Goal: Entertainment & Leisure: Browse casually

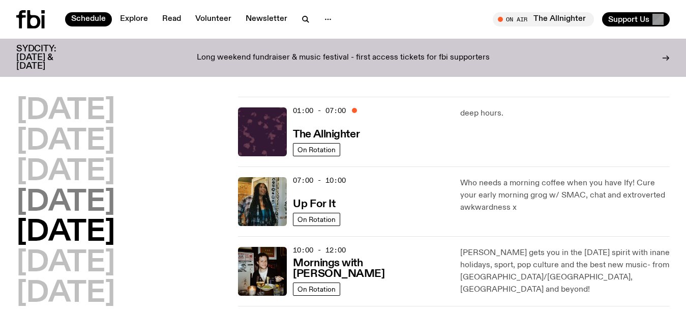
click at [55, 211] on h2 "[DATE]" at bounding box center [65, 202] width 99 height 28
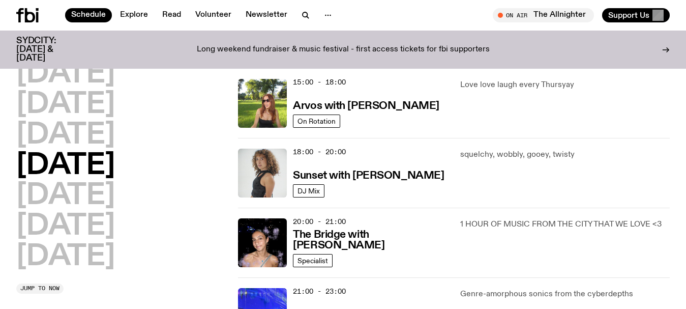
scroll to position [384, 0]
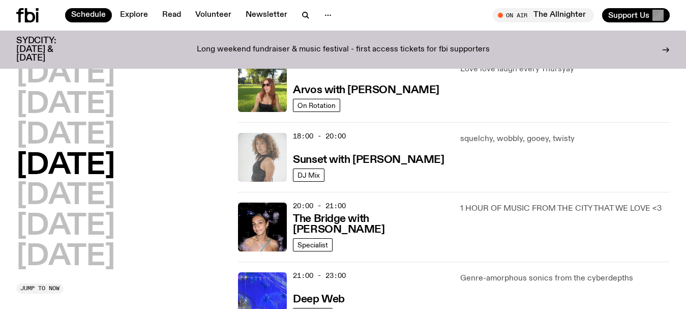
click at [261, 145] on img at bounding box center [262, 157] width 49 height 49
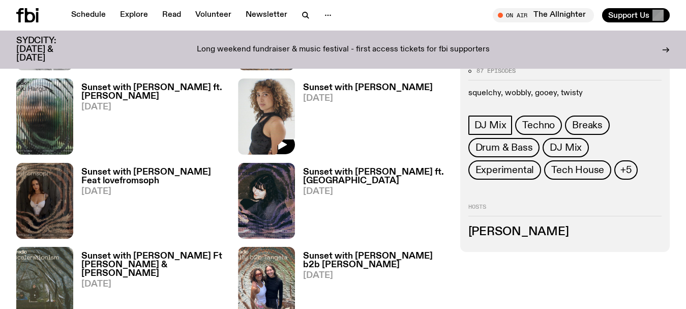
scroll to position [1115, 0]
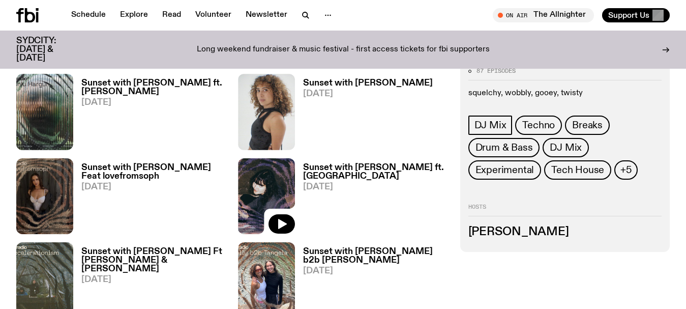
click at [257, 158] on img at bounding box center [266, 196] width 57 height 76
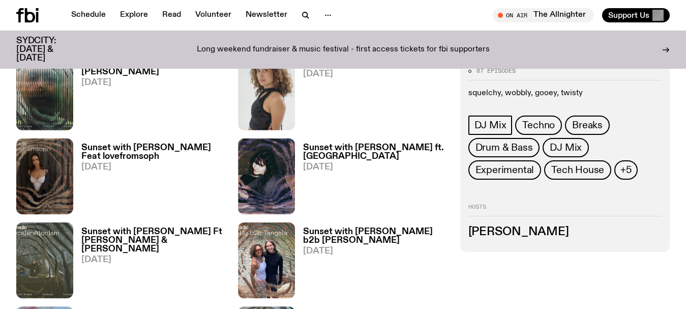
scroll to position [1157, 0]
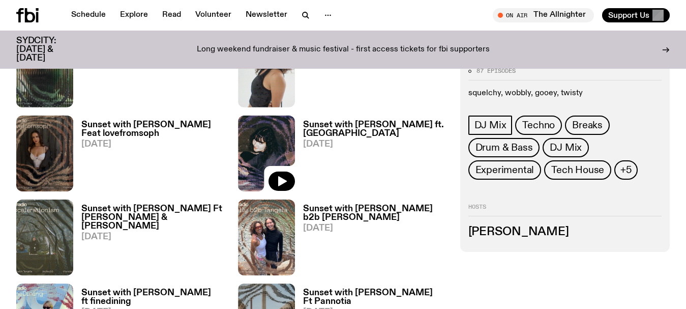
click at [272, 115] on img at bounding box center [266, 153] width 57 height 76
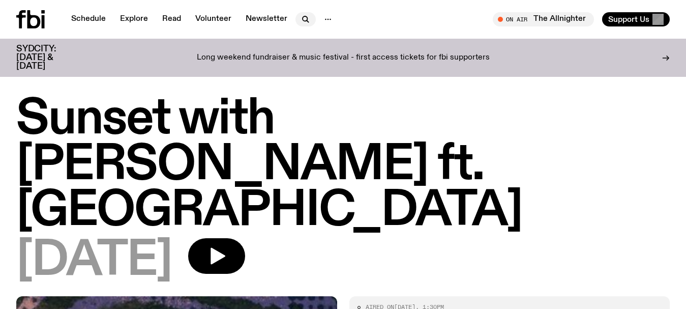
click at [302, 18] on icon "button" at bounding box center [305, 19] width 12 height 12
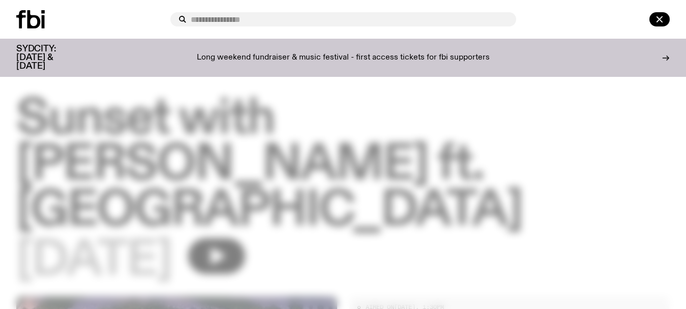
click at [222, 15] on input "text" at bounding box center [349, 19] width 317 height 9
click at [494, 188] on div at bounding box center [343, 154] width 686 height 309
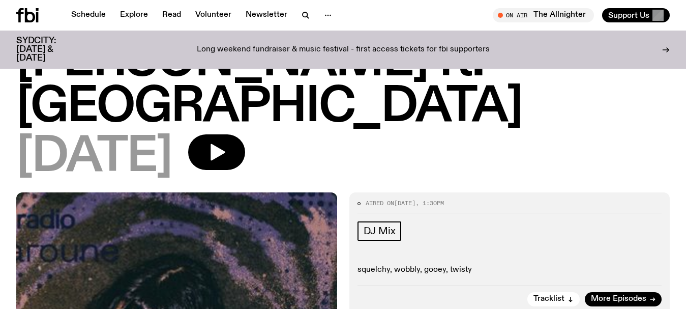
scroll to position [94, 0]
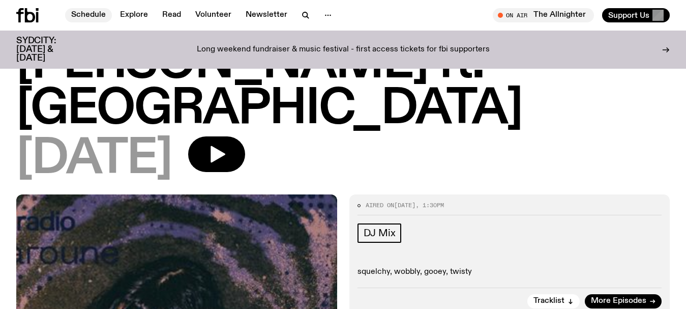
click at [83, 12] on link "Schedule" at bounding box center [88, 15] width 47 height 14
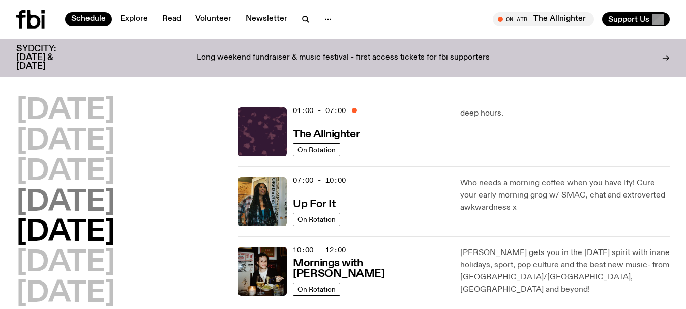
click at [115, 203] on h2 "[DATE]" at bounding box center [65, 202] width 99 height 28
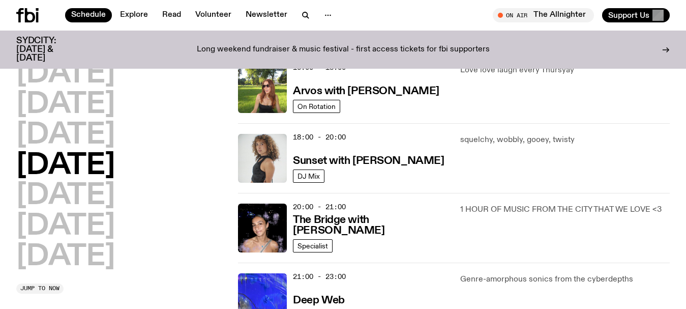
scroll to position [384, 0]
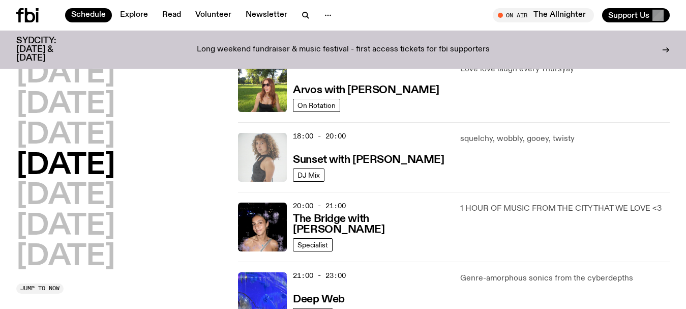
click at [263, 155] on img at bounding box center [262, 157] width 49 height 49
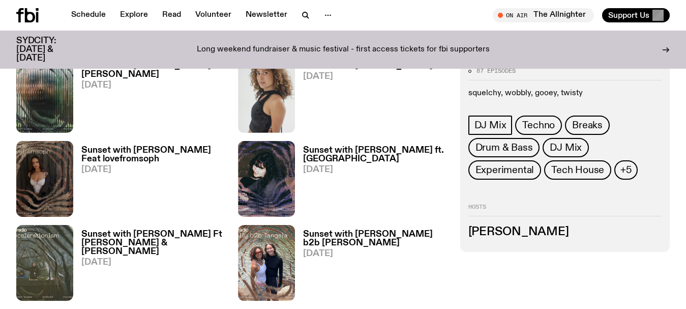
scroll to position [1115, 0]
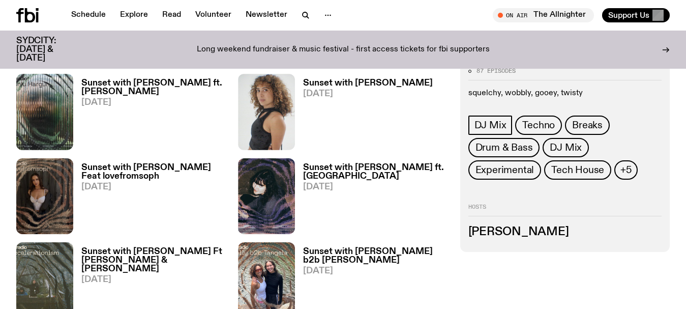
click at [263, 158] on img at bounding box center [266, 196] width 57 height 76
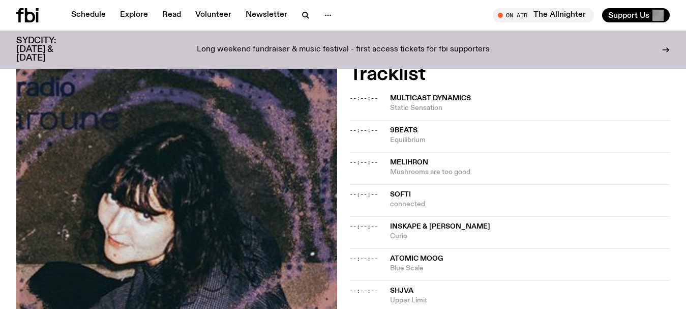
scroll to position [403, 0]
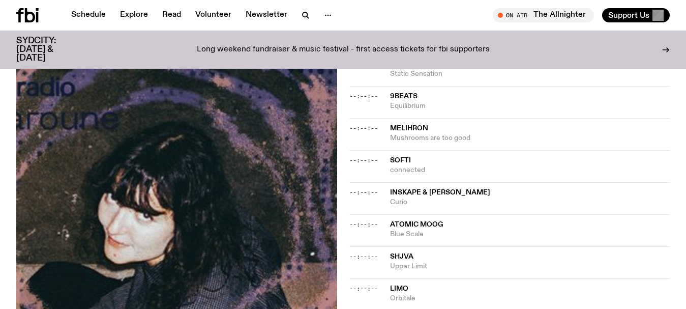
click at [391, 189] on span "Inskape & [PERSON_NAME]" at bounding box center [440, 192] width 100 height 7
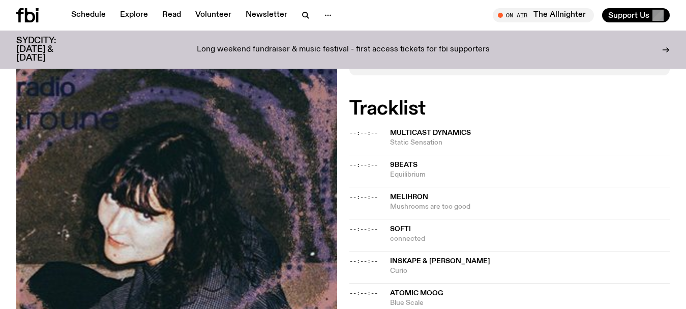
scroll to position [352, 0]
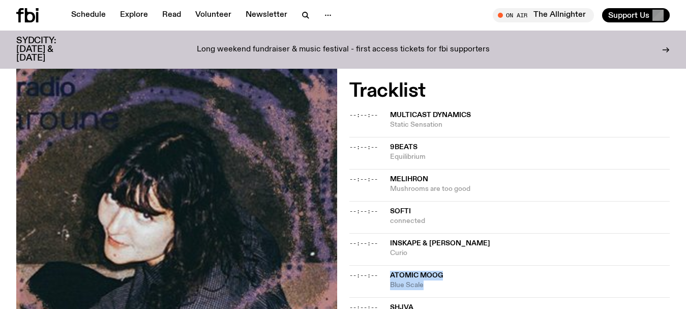
drag, startPoint x: 444, startPoint y: 236, endPoint x: 383, endPoint y: 229, distance: 60.9
click at [383, 297] on div "--:--:-- Atomic moog Blue Scale" at bounding box center [509, 313] width 321 height 32
copy div "Atomic moog Blue Scale"
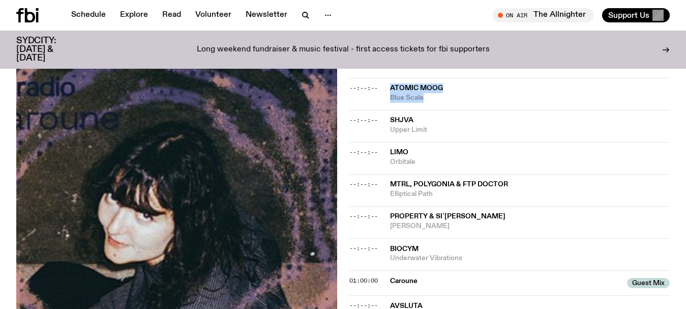
scroll to position [557, 0]
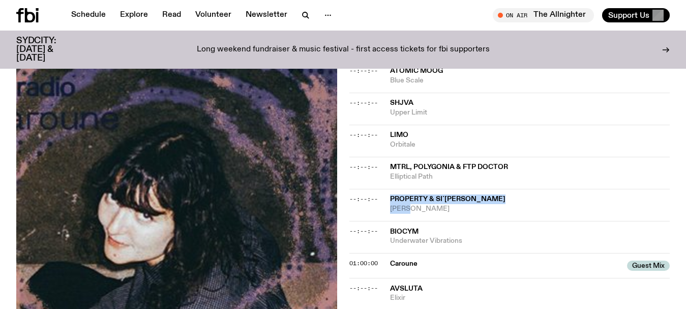
drag, startPoint x: 412, startPoint y: 161, endPoint x: 383, endPoint y: 151, distance: 30.5
click at [383, 221] on div "--:--:-- Property & Si´[PERSON_NAME]" at bounding box center [509, 237] width 321 height 32
copy div "Property & Si´[PERSON_NAME]"
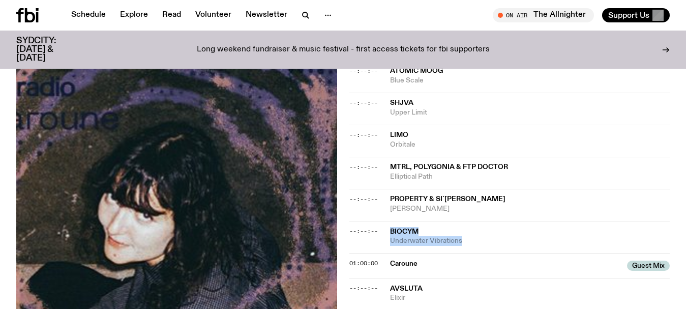
drag, startPoint x: 476, startPoint y: 195, endPoint x: 384, endPoint y: 184, distance: 92.2
click at [384, 253] on div "--:--:-- Biocym Underwater Vibrations" at bounding box center [509, 265] width 321 height 25
copy div "Biocym Underwater Vibrations"
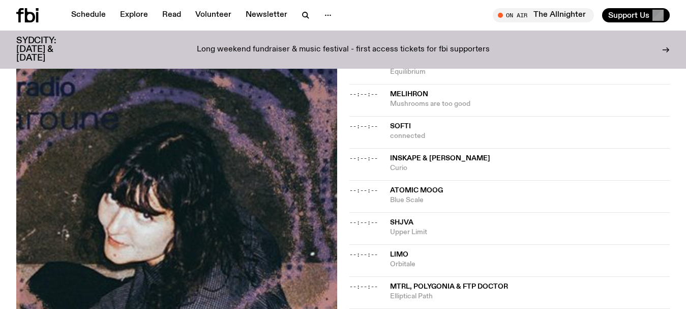
scroll to position [455, 0]
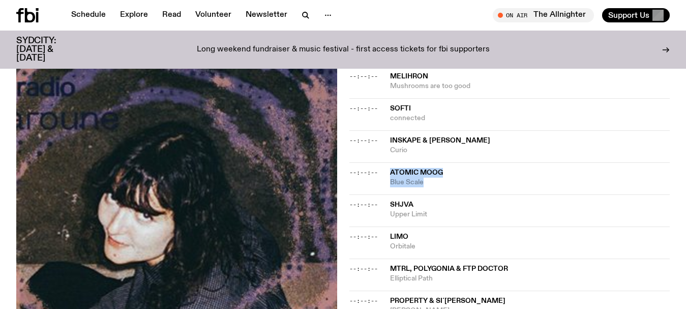
drag, startPoint x: 430, startPoint y: 139, endPoint x: 381, endPoint y: 126, distance: 50.4
click at [381, 194] on div "--:--:-- Atomic moog Blue Scale" at bounding box center [509, 210] width 321 height 32
copy div "Atomic moog Blue Scale"
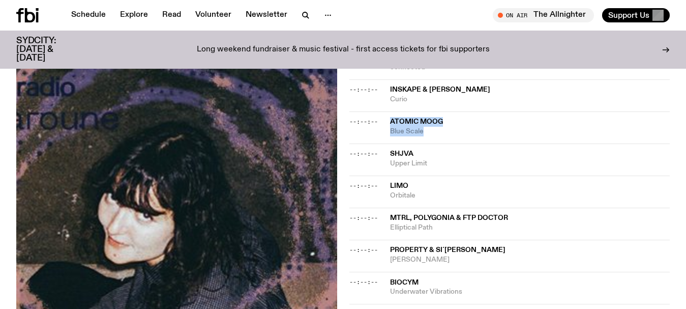
scroll to position [557, 0]
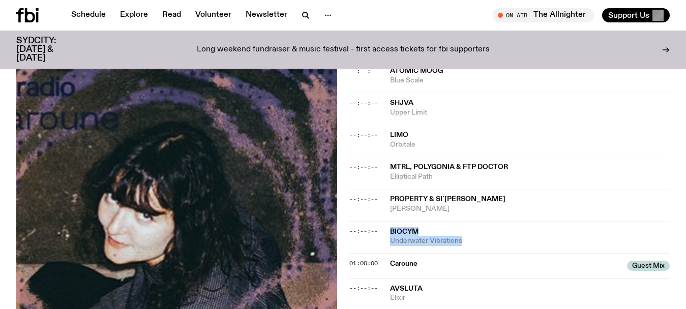
drag, startPoint x: 473, startPoint y: 197, endPoint x: 390, endPoint y: 186, distance: 83.6
click at [390, 227] on div "Biocym Underwater Vibrations" at bounding box center [530, 236] width 280 height 19
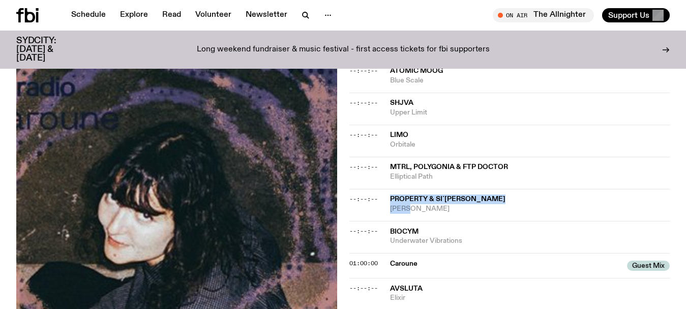
drag, startPoint x: 417, startPoint y: 163, endPoint x: 387, endPoint y: 154, distance: 31.8
click at [387, 221] on div "--:--:-- Property & Si´[PERSON_NAME]" at bounding box center [509, 237] width 321 height 32
copy div "Property & Si´[PERSON_NAME]"
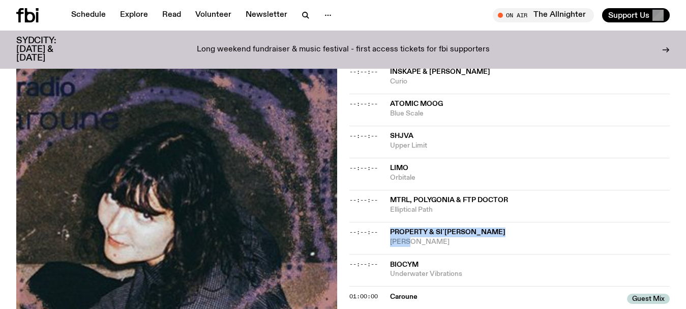
scroll to position [506, 0]
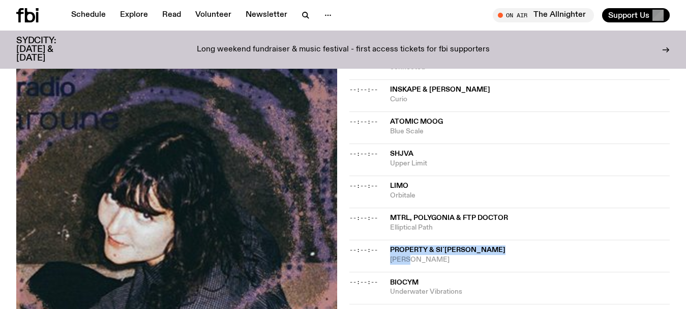
click at [415, 255] on span "[PERSON_NAME]" at bounding box center [530, 260] width 280 height 10
copy div "Property & Si´[PERSON_NAME]"
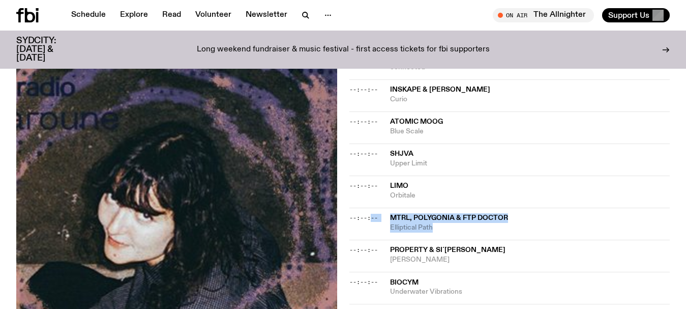
drag, startPoint x: 440, startPoint y: 181, endPoint x: 372, endPoint y: 173, distance: 68.6
click at [372, 239] on div "--:--:-- MTRL, Polygonia & FTP Doctor Elliptical Path" at bounding box center [509, 255] width 321 height 32
click at [450, 223] on span "Elliptical Path" at bounding box center [530, 228] width 280 height 10
drag, startPoint x: 451, startPoint y: 184, endPoint x: 387, endPoint y: 172, distance: 64.7
copy div "MTRL, Polygonia & FTP Doctor Elliptical Path"
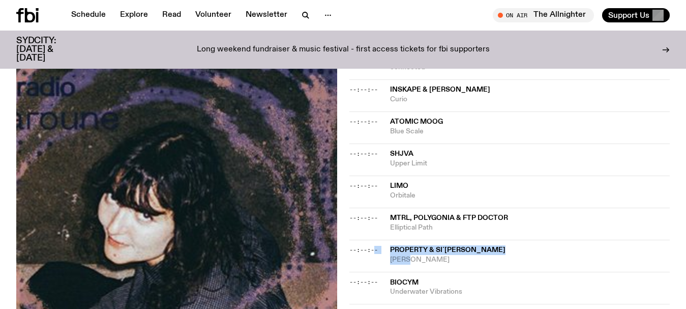
drag, startPoint x: 444, startPoint y: 215, endPoint x: 373, endPoint y: 205, distance: 71.3
click at [373, 271] on div "--:--:-- Property & Si´[PERSON_NAME]" at bounding box center [509, 287] width 321 height 32
copy div "- Property & Si´[PERSON_NAME]"
click at [416, 255] on span "[PERSON_NAME]" at bounding box center [530, 260] width 280 height 10
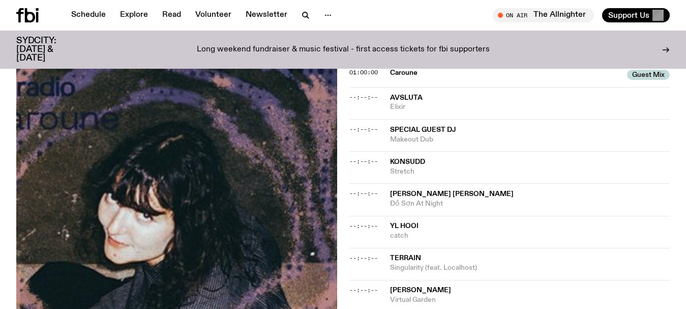
scroll to position [760, 0]
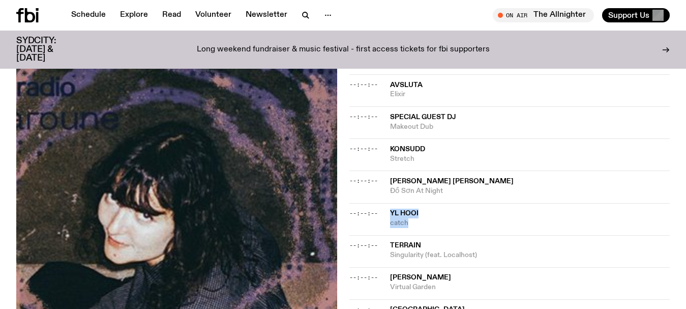
drag, startPoint x: 426, startPoint y: 174, endPoint x: 383, endPoint y: 164, distance: 44.3
click at [383, 235] on div "--:--:-- YL Hooi catch" at bounding box center [509, 251] width 321 height 32
copy div "YL Hooi catch"
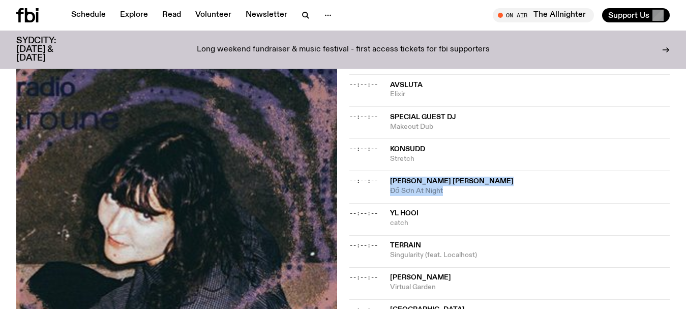
drag, startPoint x: 449, startPoint y: 147, endPoint x: 381, endPoint y: 137, distance: 68.8
click at [381, 203] on div "--:--:-- [PERSON_NAME] [PERSON_NAME] Đồ Sơn At Night" at bounding box center [509, 219] width 321 height 32
copy div "[PERSON_NAME] [PERSON_NAME] Đồ Sơn At Night"
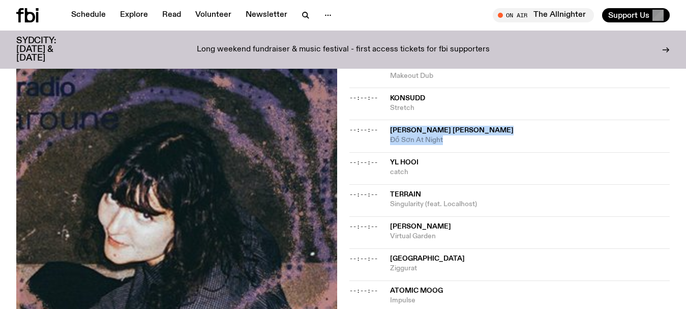
scroll to position [862, 0]
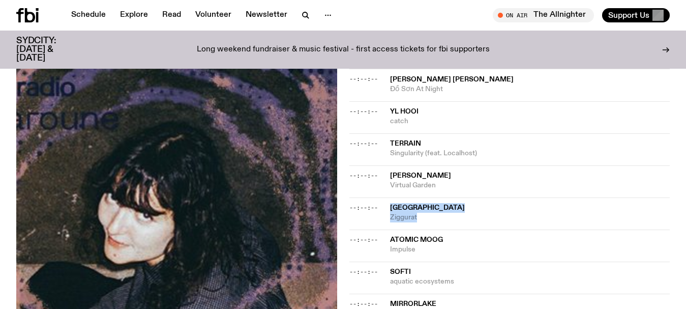
drag, startPoint x: 425, startPoint y: 171, endPoint x: 383, endPoint y: 161, distance: 42.9
click at [383, 229] on div "--:--:-- [GEOGRAPHIC_DATA]" at bounding box center [509, 245] width 321 height 32
drag, startPoint x: 422, startPoint y: 202, endPoint x: 380, endPoint y: 195, distance: 42.7
click at [382, 261] on div "--:--:-- Atomic moog Impulse" at bounding box center [509, 277] width 321 height 32
drag, startPoint x: 436, startPoint y: 170, endPoint x: 369, endPoint y: 163, distance: 67.0
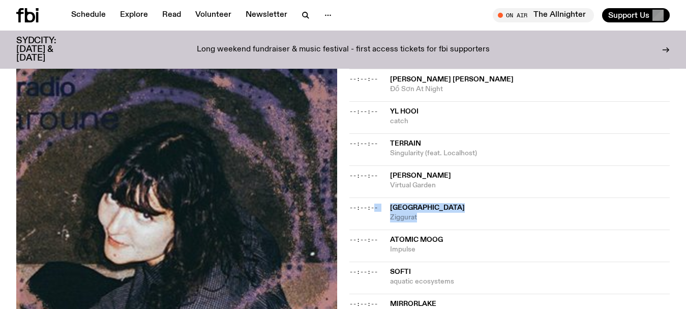
click at [373, 229] on div "--:--:-- [GEOGRAPHIC_DATA]" at bounding box center [509, 245] width 321 height 32
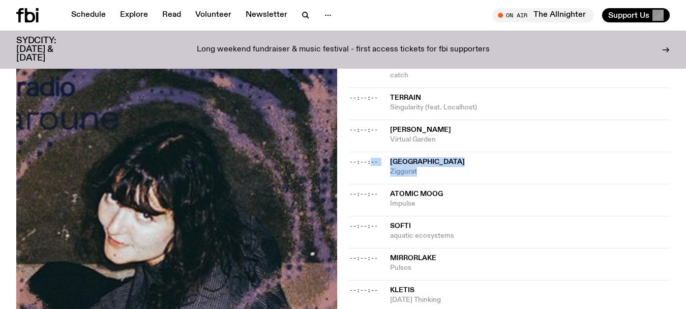
scroll to position [912, 0]
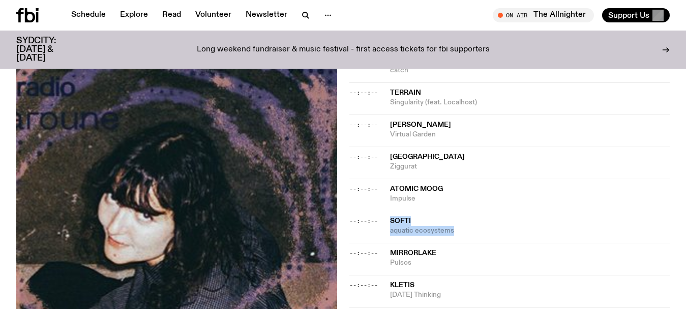
drag, startPoint x: 462, startPoint y: 184, endPoint x: 386, endPoint y: 177, distance: 76.5
click at [386, 242] on div "--:--:-- Softi aquatic ecosystems" at bounding box center [509, 258] width 321 height 32
drag, startPoint x: 444, startPoint y: 220, endPoint x: 387, endPoint y: 208, distance: 58.1
click at [387, 274] on div "--:--:-- MirrorLake Pulsos" at bounding box center [509, 290] width 321 height 32
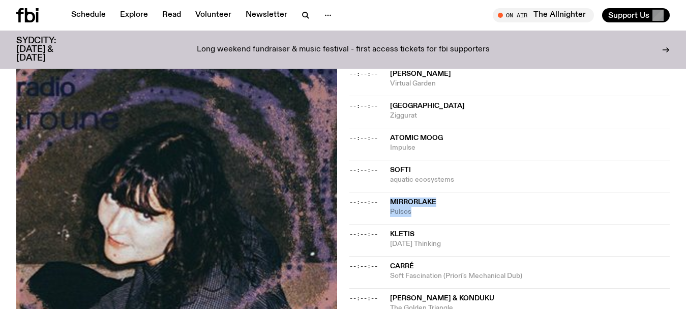
scroll to position [1014, 0]
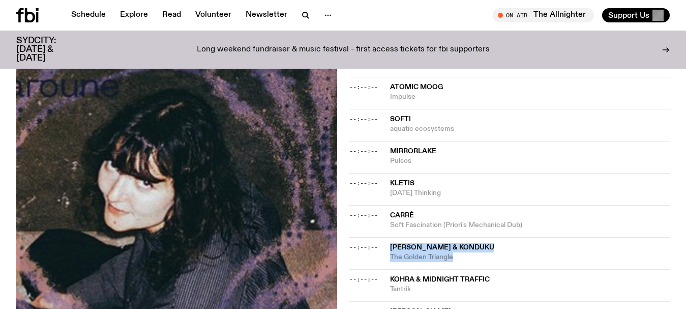
drag, startPoint x: 489, startPoint y: 206, endPoint x: 385, endPoint y: 203, distance: 104.3
click at [385, 269] on div "--:--:-- [PERSON_NAME] & Konduku The Golden Triangle" at bounding box center [509, 285] width 321 height 32
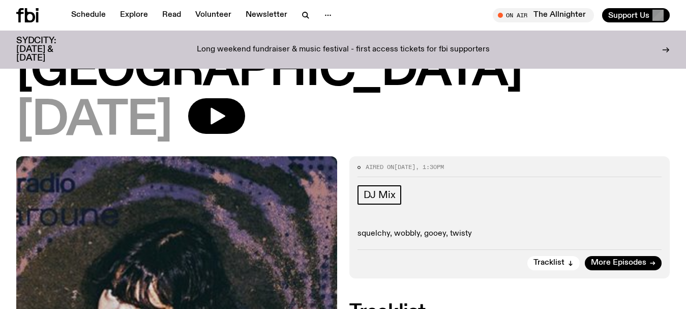
scroll to position [200, 0]
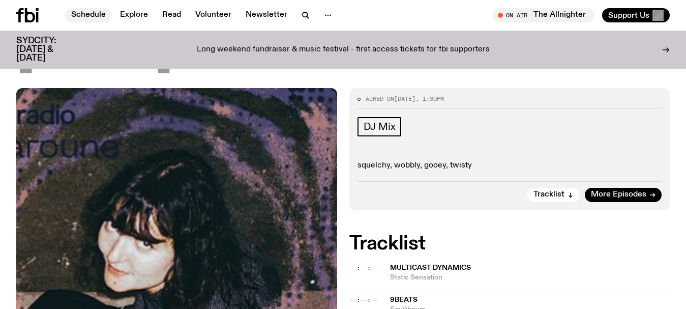
click at [80, 15] on link "Schedule" at bounding box center [88, 15] width 47 height 14
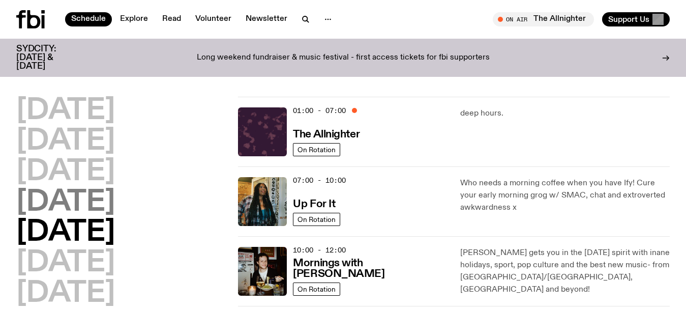
click at [76, 204] on h2 "[DATE]" at bounding box center [65, 202] width 99 height 28
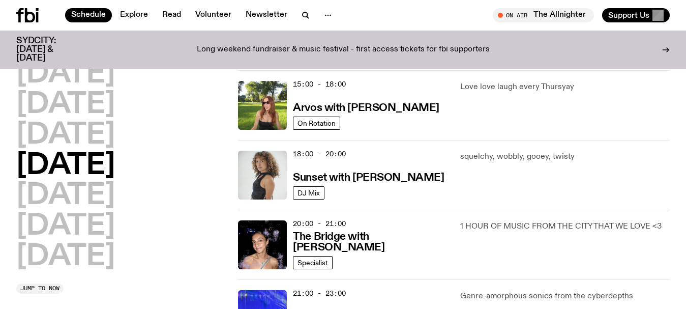
scroll to position [384, 0]
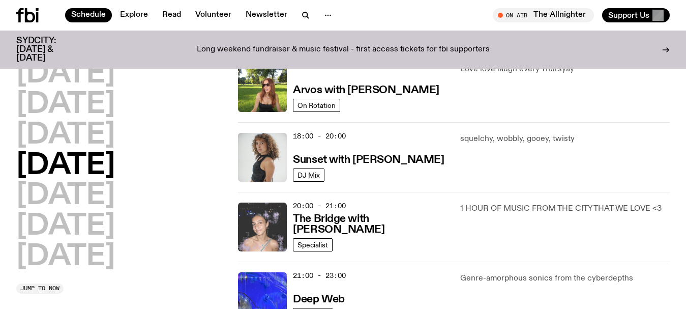
click at [268, 219] on img at bounding box center [262, 226] width 49 height 49
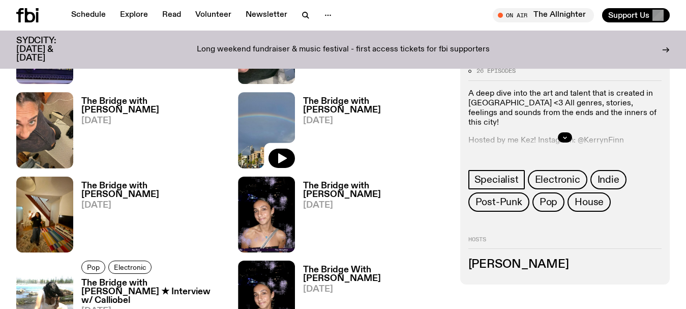
scroll to position [1116, 0]
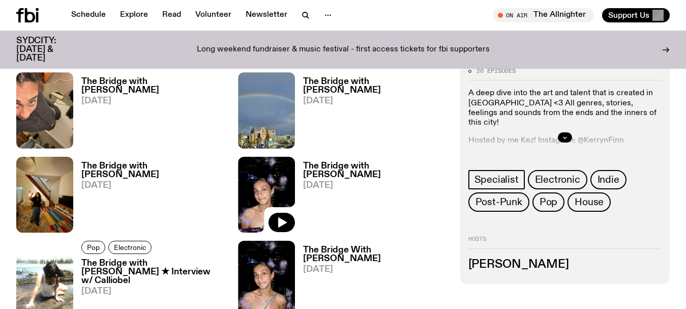
click at [251, 157] on img at bounding box center [266, 195] width 57 height 76
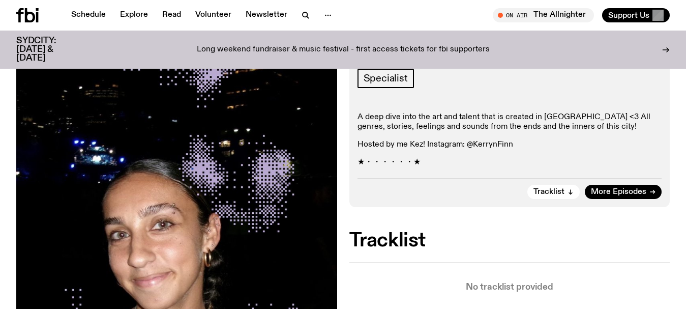
scroll to position [200, 0]
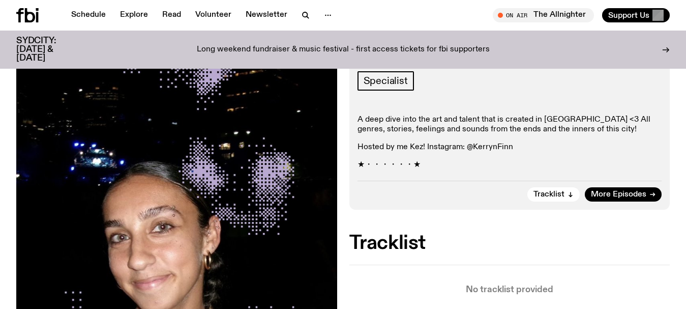
click at [0, 102] on div "Aired on [DATE] 3:30pm Specialist A deep dive into the art and talent that is c…" at bounding box center [343, 280] width 686 height 476
click at [301, 15] on icon "button" at bounding box center [305, 15] width 12 height 12
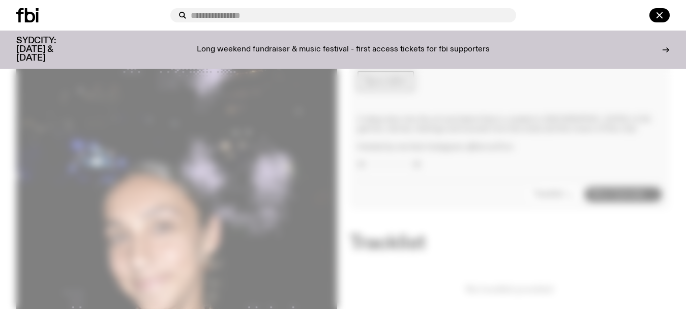
click at [233, 14] on input "text" at bounding box center [349, 15] width 317 height 9
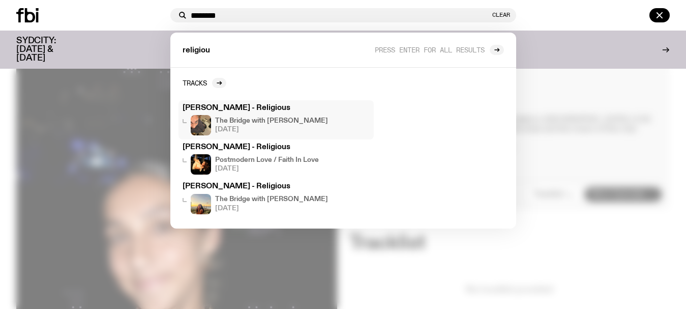
type input "********"
click at [243, 106] on h3 "[PERSON_NAME] - Religious" at bounding box center [275, 108] width 187 height 8
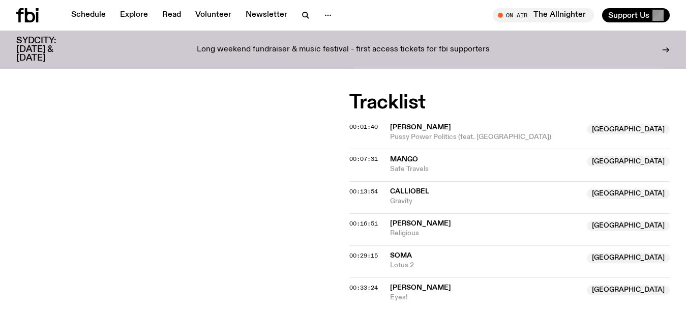
scroll to position [350, 0]
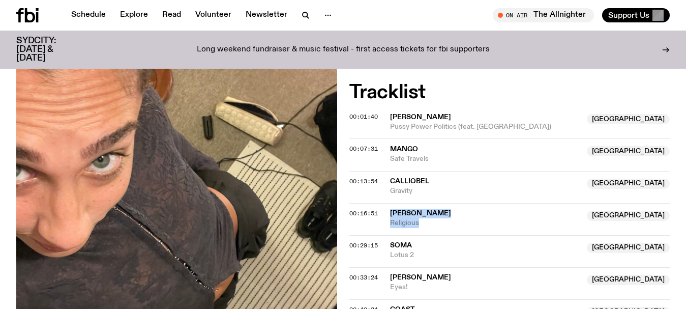
drag, startPoint x: 425, startPoint y: 175, endPoint x: 389, endPoint y: 167, distance: 36.6
click at [390, 208] on div "[PERSON_NAME] NSW Religious" at bounding box center [485, 217] width 191 height 19
click at [430, 218] on span "Religious" at bounding box center [485, 223] width 191 height 10
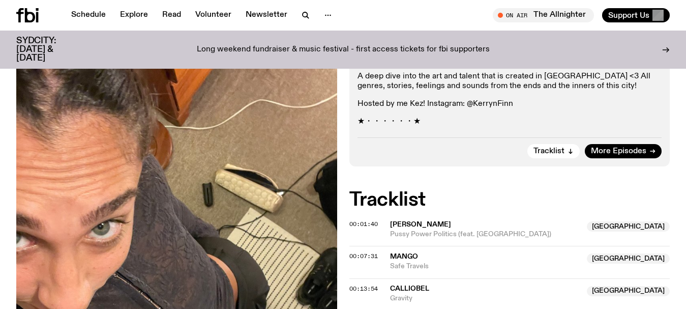
scroll to position [301, 0]
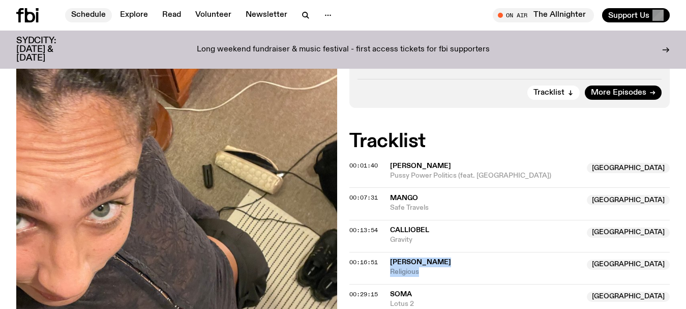
click at [79, 11] on link "Schedule" at bounding box center [88, 15] width 47 height 14
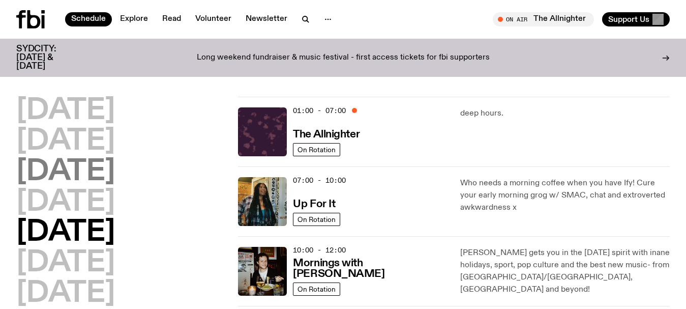
click at [63, 175] on h2 "[DATE]" at bounding box center [65, 172] width 99 height 28
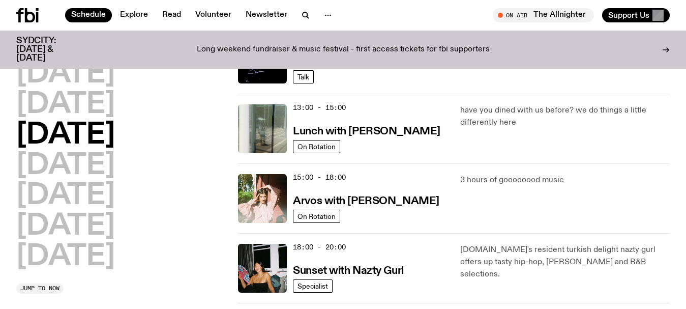
scroll to position [283, 0]
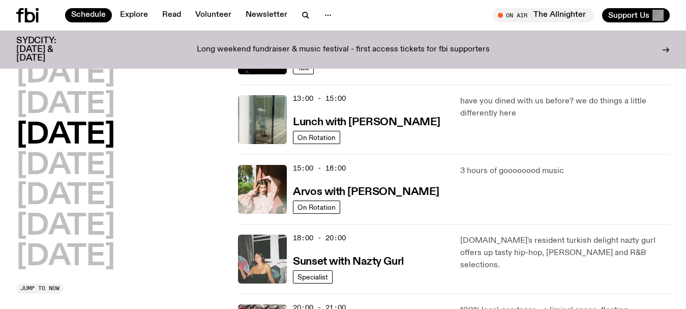
click at [275, 256] on img at bounding box center [262, 258] width 49 height 49
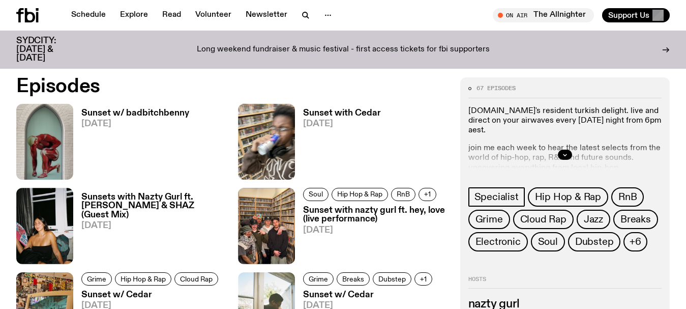
scroll to position [454, 0]
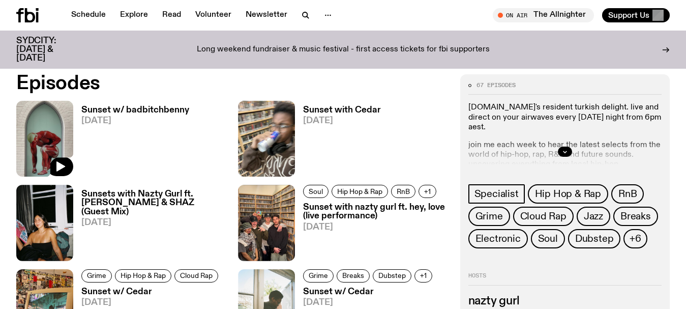
click at [47, 132] on img at bounding box center [44, 139] width 57 height 76
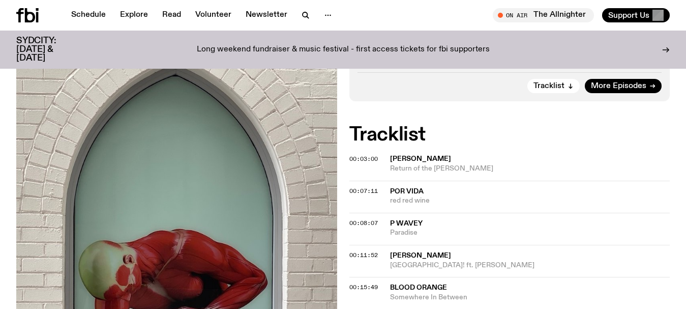
scroll to position [1203, 0]
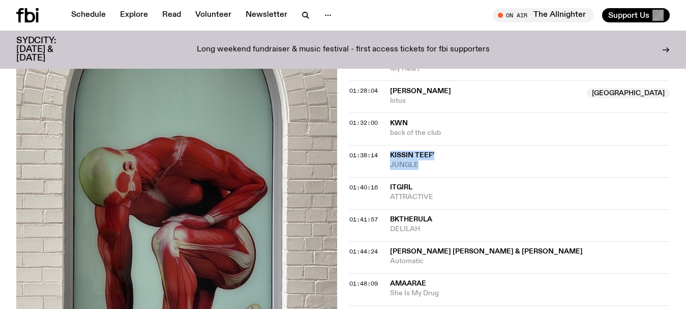
drag, startPoint x: 431, startPoint y: 157, endPoint x: 380, endPoint y: 144, distance: 52.5
click at [380, 177] on div "01:38:14 kissin teef' JUNGLE" at bounding box center [509, 193] width 321 height 32
click at [303, 14] on icon "button" at bounding box center [305, 15] width 12 height 12
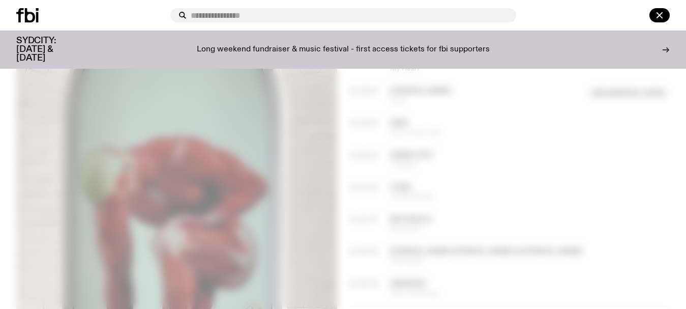
click at [302, 14] on input "text" at bounding box center [349, 15] width 317 height 9
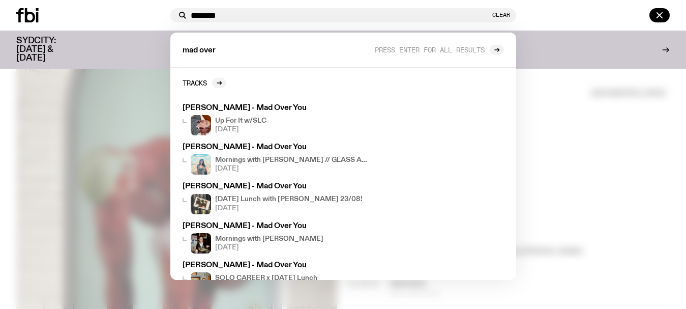
type input "********"
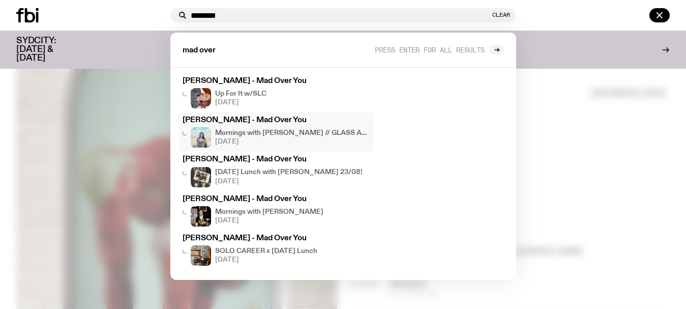
scroll to position [0, 0]
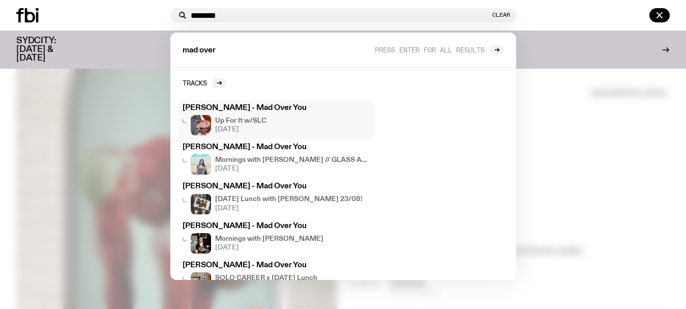
click at [215, 110] on h3 "[PERSON_NAME] - Mad Over You" at bounding box center [275, 108] width 187 height 8
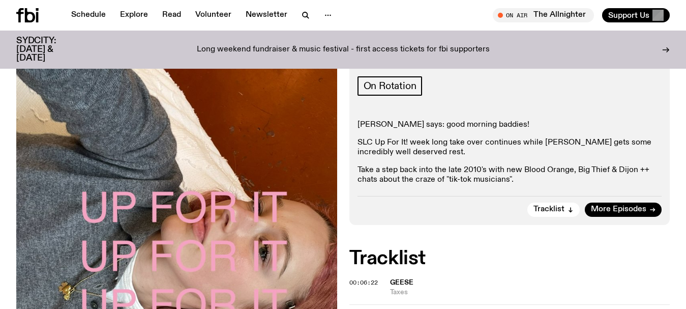
scroll to position [1206, 0]
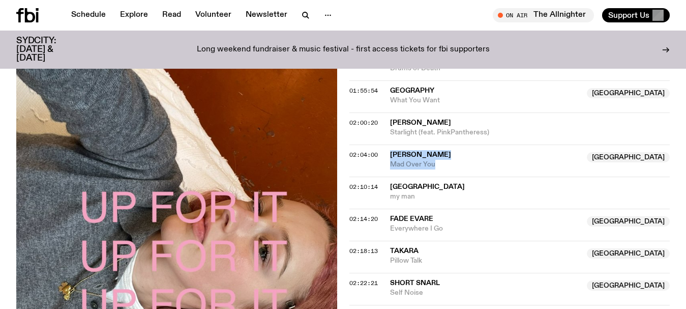
drag, startPoint x: 447, startPoint y: 166, endPoint x: 381, endPoint y: 155, distance: 67.0
click at [381, 176] on div "02:04:00 [PERSON_NAME] [GEOGRAPHIC_DATA] Mad Over You [GEOGRAPHIC_DATA]" at bounding box center [509, 192] width 321 height 32
click at [0, 53] on div "SYDCITY: [DATE] & [DATE] Long weekend fundraiser & music festival - first acces…" at bounding box center [343, 49] width 686 height 38
click at [82, 13] on link "Schedule" at bounding box center [88, 15] width 47 height 14
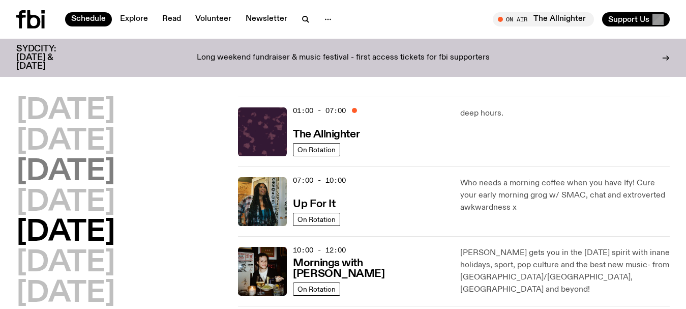
click at [67, 169] on h2 "[DATE]" at bounding box center [65, 172] width 99 height 28
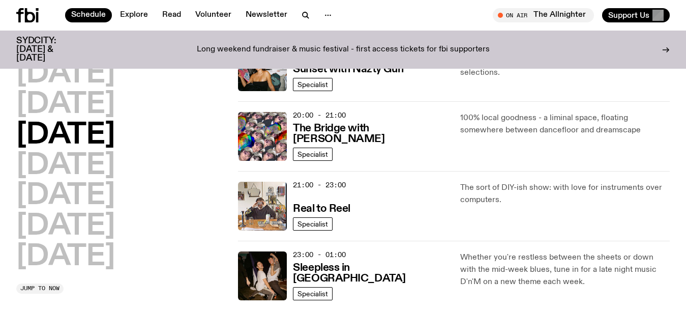
scroll to position [486, 0]
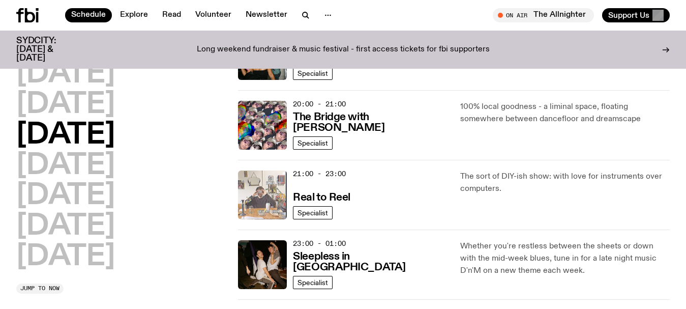
click at [262, 187] on img at bounding box center [262, 194] width 49 height 49
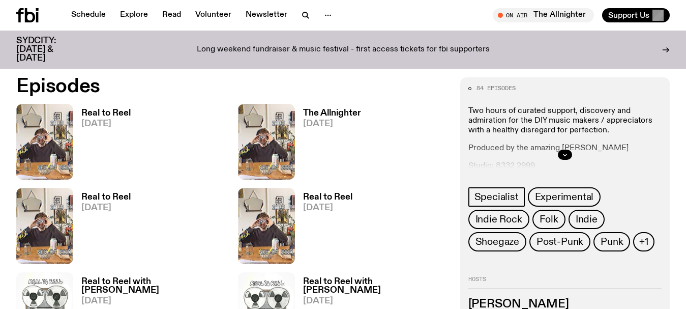
scroll to position [453, 0]
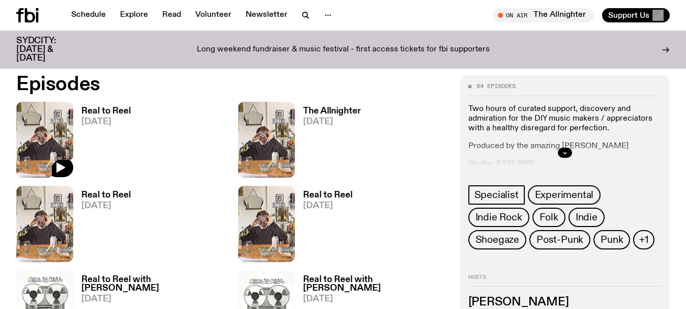
click at [69, 125] on img at bounding box center [44, 140] width 57 height 76
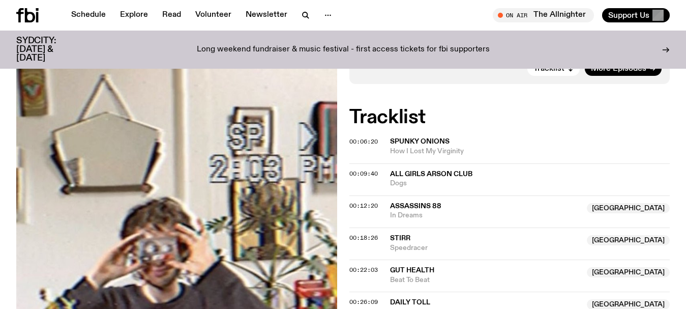
scroll to position [352, 0]
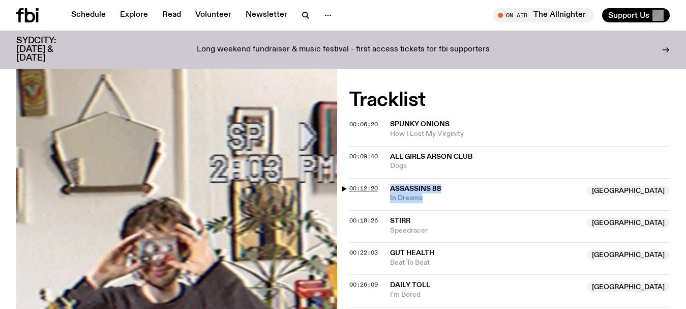
drag, startPoint x: 432, startPoint y: 198, endPoint x: 377, endPoint y: 190, distance: 55.1
click at [377, 210] on div "00:12:20 Assassins 88 Australia In Dreams [GEOGRAPHIC_DATA]" at bounding box center [509, 226] width 321 height 32
click at [81, 13] on link "Schedule" at bounding box center [88, 15] width 47 height 14
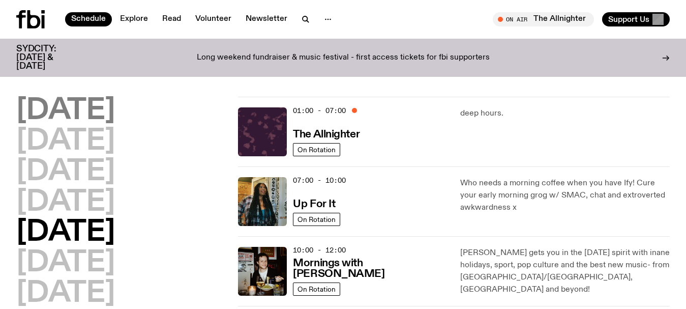
click at [66, 109] on h2 "[DATE]" at bounding box center [65, 111] width 99 height 28
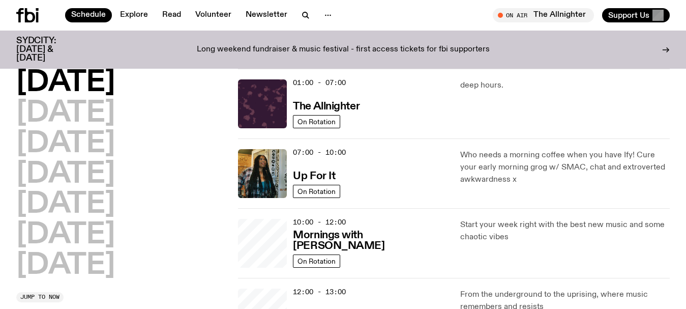
scroll to position [28, 0]
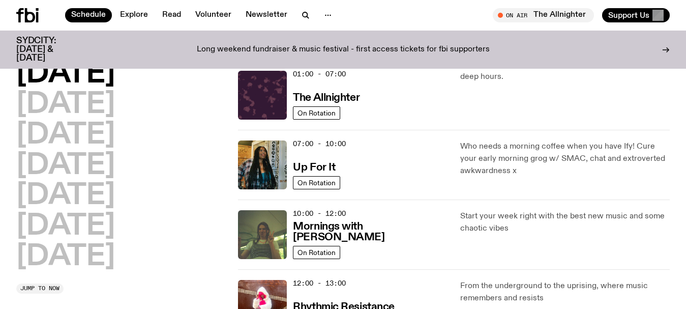
click at [76, 78] on h2 "[DATE]" at bounding box center [65, 74] width 99 height 28
click at [81, 256] on h2 "[DATE]" at bounding box center [65, 256] width 99 height 28
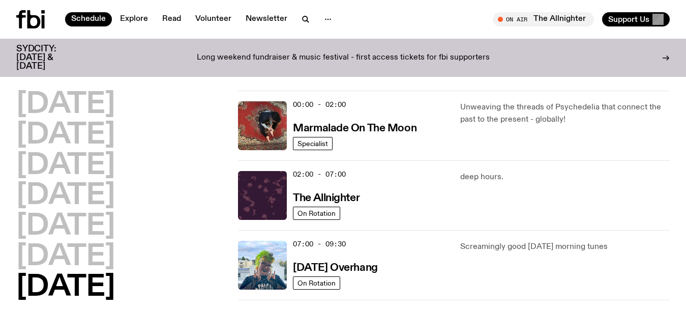
scroll to position [0, 0]
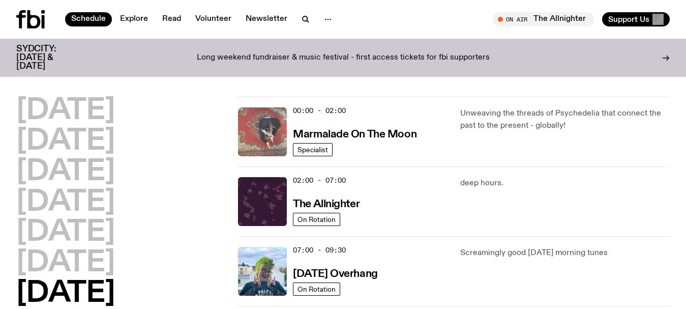
click at [273, 118] on img at bounding box center [262, 131] width 49 height 49
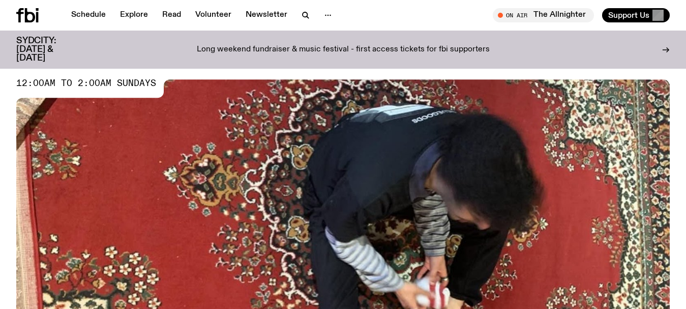
scroll to position [47, 0]
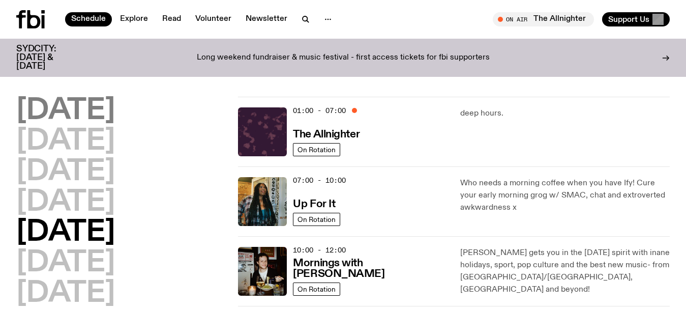
click at [101, 116] on h2 "[DATE]" at bounding box center [65, 111] width 99 height 28
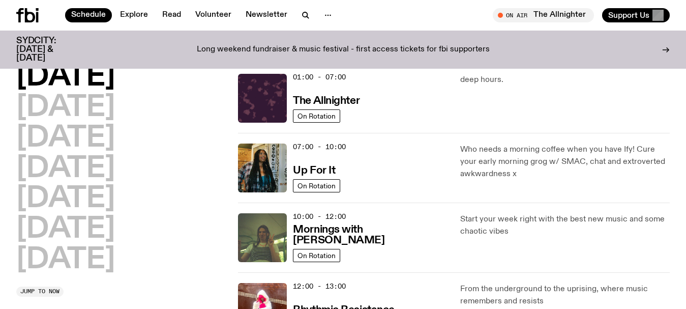
scroll to position [28, 0]
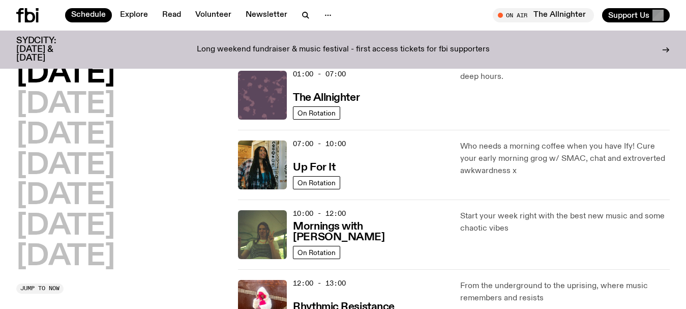
click at [275, 99] on img at bounding box center [262, 95] width 49 height 49
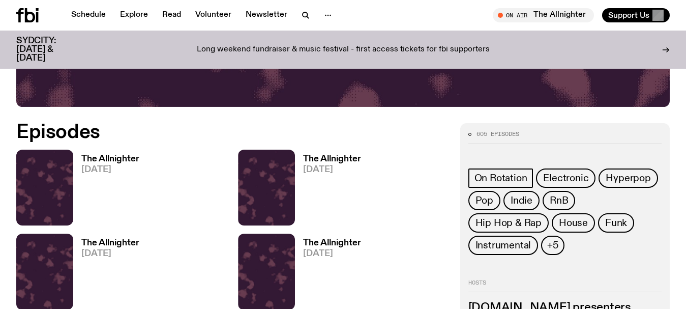
scroll to position [402, 0]
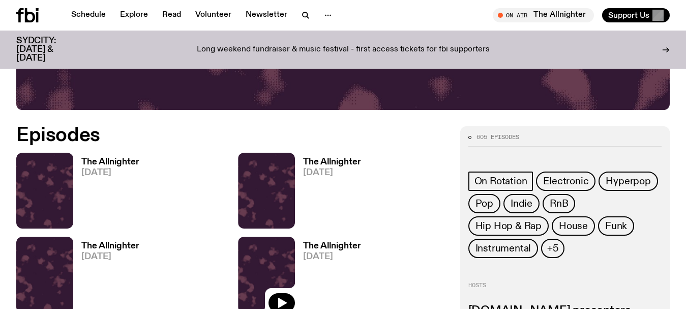
click at [257, 266] on img at bounding box center [266, 274] width 57 height 76
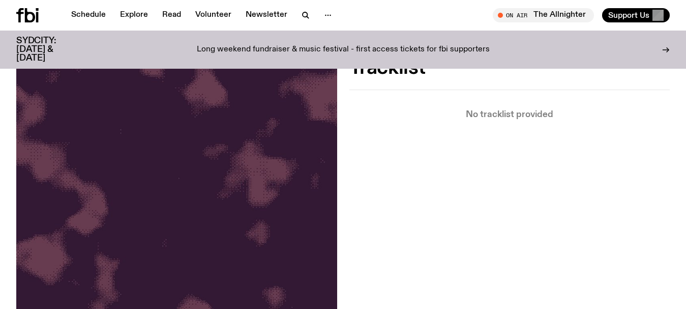
scroll to position [147, 0]
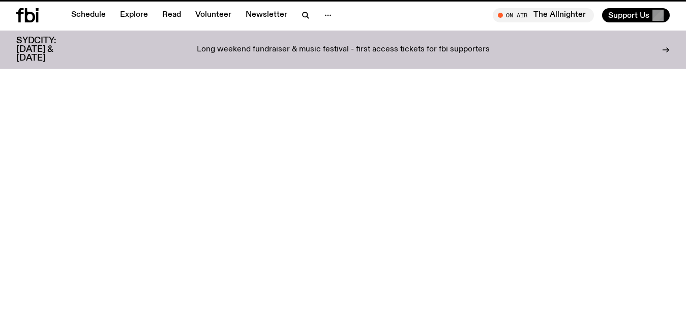
scroll to position [402, 0]
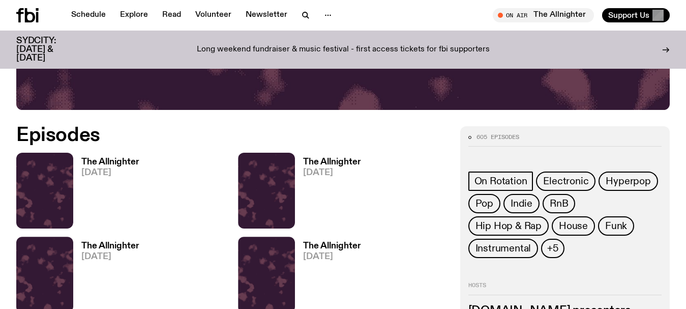
drag, startPoint x: 0, startPoint y: 75, endPoint x: 12, endPoint y: 66, distance: 15.2
click at [306, 14] on icon "button" at bounding box center [305, 15] width 12 height 12
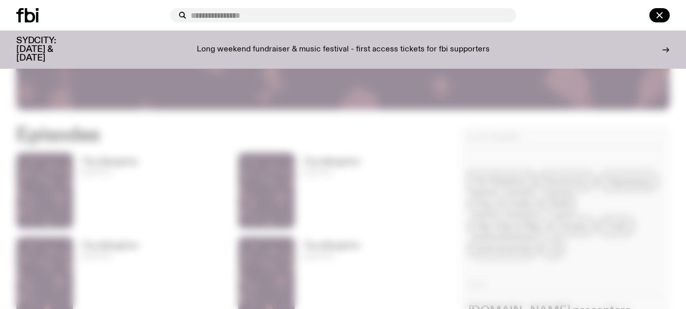
click at [306, 14] on input "text" at bounding box center [349, 15] width 317 height 9
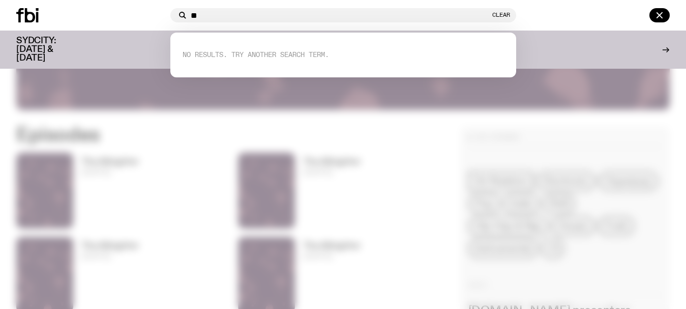
type input "*"
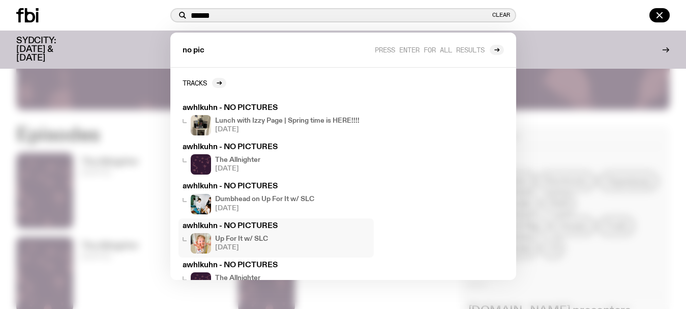
scroll to position [27, 0]
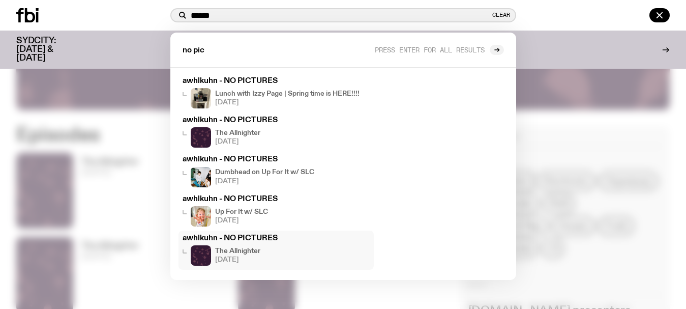
type input "******"
click at [258, 236] on h3 "awhlkuhn - NO PICTURES" at bounding box center [275, 238] width 187 height 8
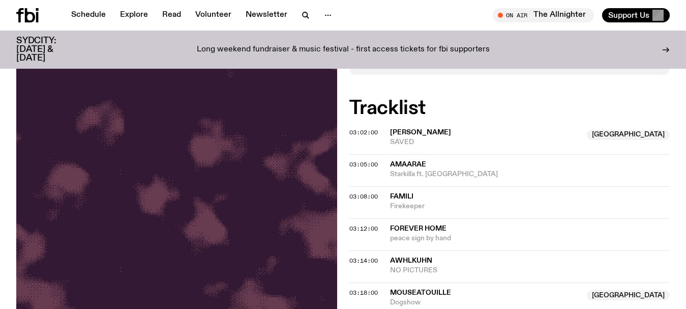
scroll to position [252, 0]
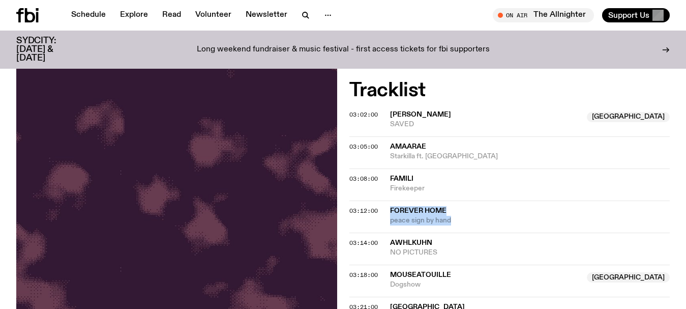
drag, startPoint x: 462, startPoint y: 221, endPoint x: 385, endPoint y: 208, distance: 77.2
click at [385, 232] on div "03:12:00 forever home peace sign by hand" at bounding box center [509, 248] width 321 height 32
